Goal: Check status

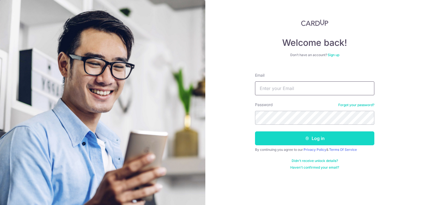
type input "[PERSON_NAME][EMAIL_ADDRESS][DOMAIN_NAME]"
click at [325, 137] on button "Log in" at bounding box center [314, 138] width 119 height 14
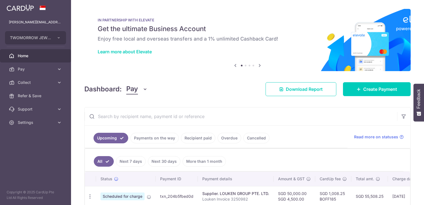
scroll to position [30, 0]
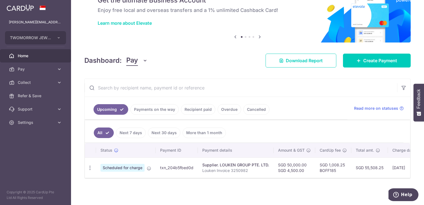
click at [127, 164] on span "Scheduled for charge" at bounding box center [123, 168] width 44 height 8
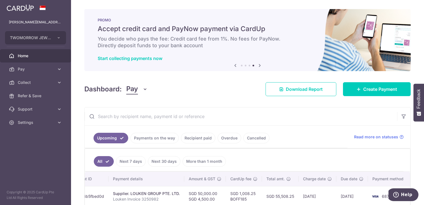
scroll to position [0, 0]
click at [58, 110] on icon at bounding box center [60, 109] width 6 height 6
click at [28, 135] on span "Contact Us" at bounding box center [36, 136] width 37 height 6
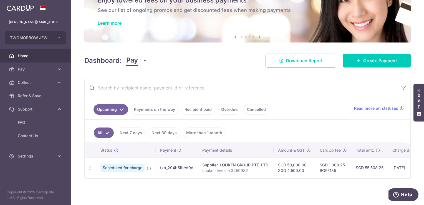
drag, startPoint x: 161, startPoint y: 166, endPoint x: 194, endPoint y: 167, distance: 33.1
click at [194, 167] on td "txn_204b5fbed0d" at bounding box center [177, 168] width 42 height 20
copy td "txn_204b5fbed0d"
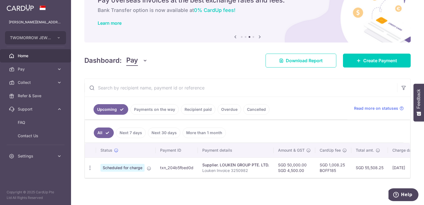
click at [148, 107] on link "Payments on the way" at bounding box center [155, 109] width 48 height 11
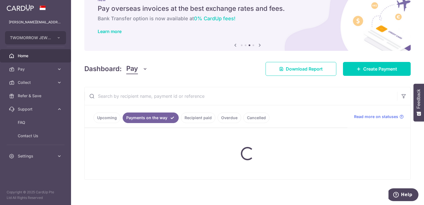
scroll to position [27, 0]
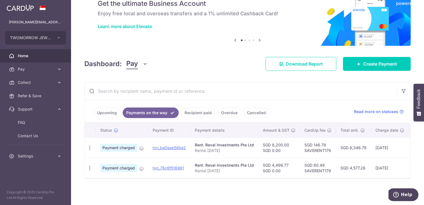
click at [93, 109] on ul "Upcoming Payments on the way Recipient paid Overdue Cancelled" at bounding box center [216, 111] width 263 height 23
click at [102, 111] on link "Upcoming" at bounding box center [107, 113] width 27 height 11
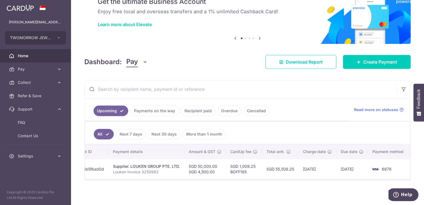
scroll to position [0, 0]
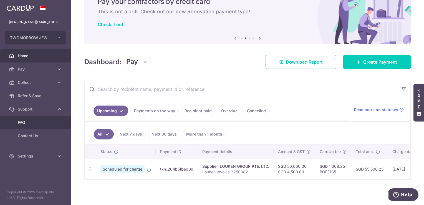
click at [24, 123] on span "FAQ" at bounding box center [36, 123] width 37 height 6
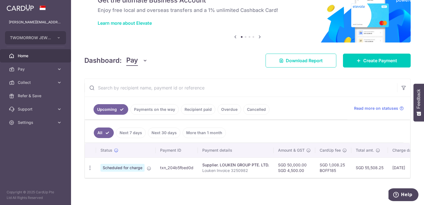
scroll to position [30, 0]
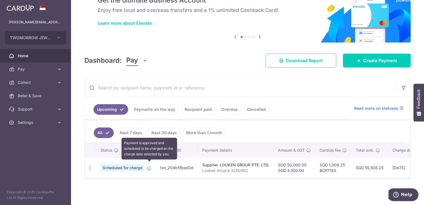
click at [148, 167] on icon at bounding box center [149, 168] width 4 height 4
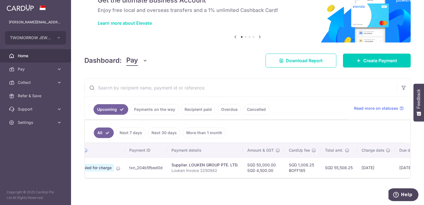
scroll to position [0, 0]
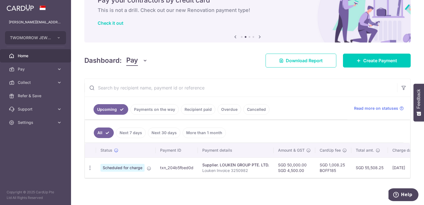
click at [147, 108] on link "Payments on the way" at bounding box center [155, 109] width 48 height 11
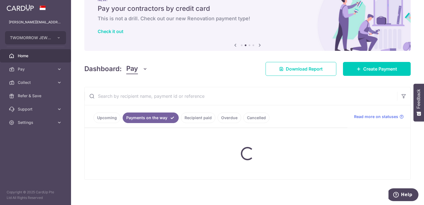
scroll to position [27, 0]
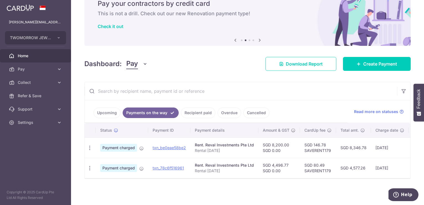
click at [110, 109] on link "Upcoming" at bounding box center [107, 113] width 27 height 11
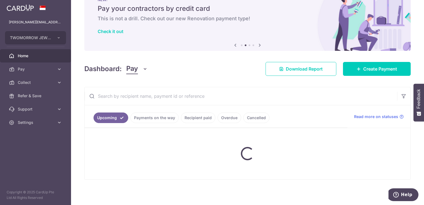
scroll to position [30, 0]
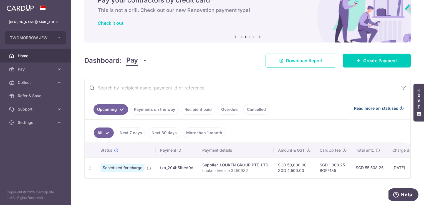
click at [382, 106] on span "Read more on statuses" at bounding box center [376, 109] width 44 height 6
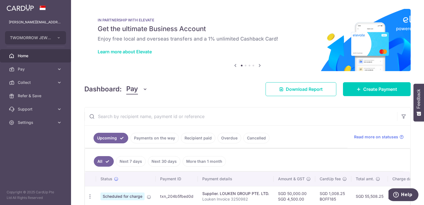
scroll to position [28, 0]
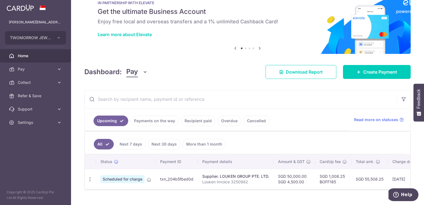
scroll to position [30, 0]
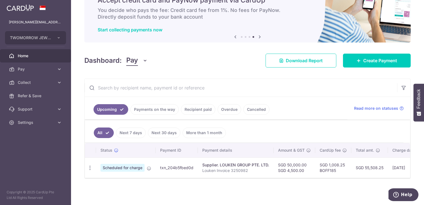
scroll to position [30, 0]
click at [221, 149] on th "Payment details" at bounding box center [236, 150] width 76 height 14
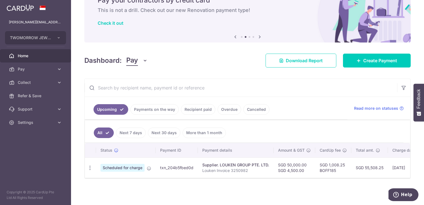
click at [128, 194] on div "× Pause Schedule Pause all future payments in this series Pause just this one p…" at bounding box center [247, 102] width 353 height 205
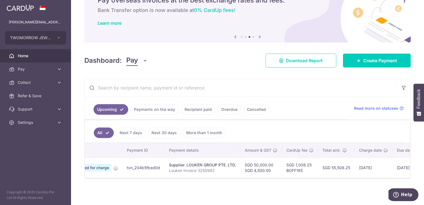
scroll to position [0, 90]
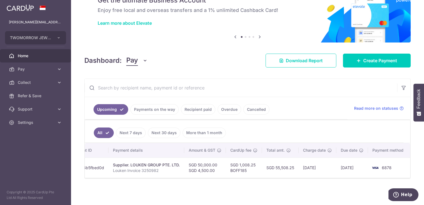
click at [412, 172] on div "× Pause Schedule Pause all future payments in this series Pause just this one p…" at bounding box center [247, 102] width 353 height 205
